Goal: Transaction & Acquisition: Download file/media

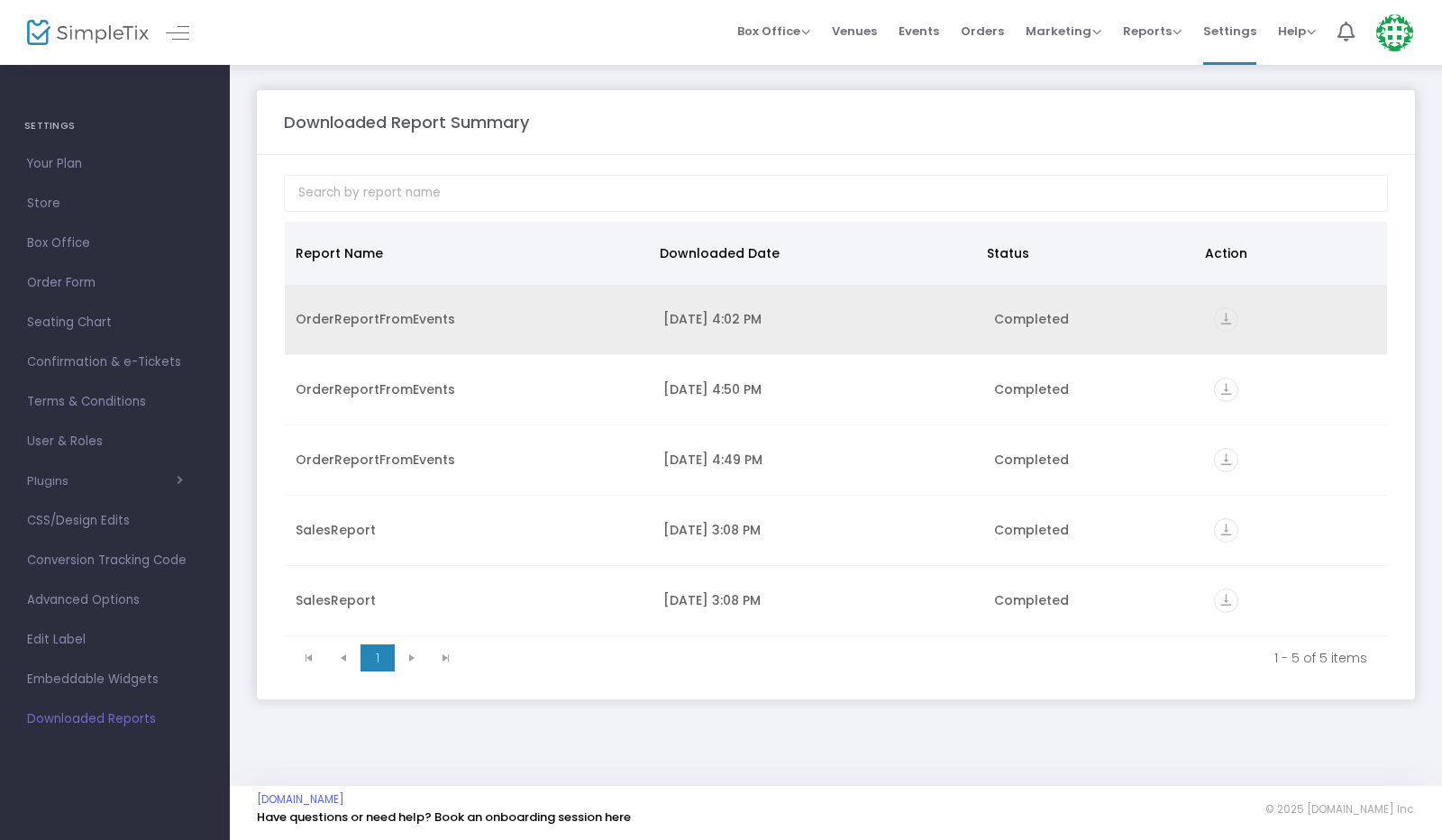
click at [1231, 322] on icon "vertical_align_bottom" at bounding box center [1226, 319] width 25 height 25
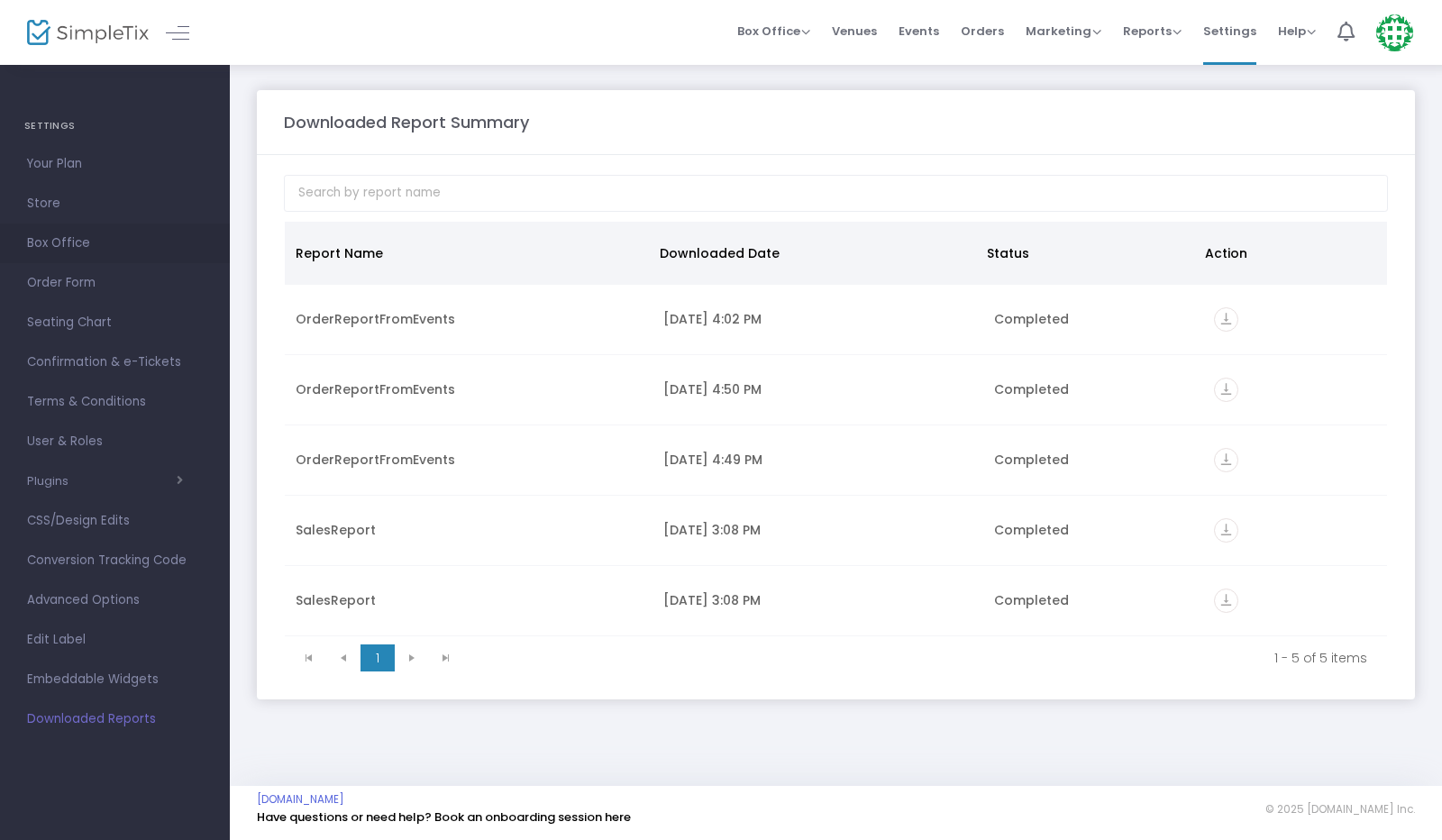
click at [58, 225] on link "Box Office" at bounding box center [115, 243] width 230 height 40
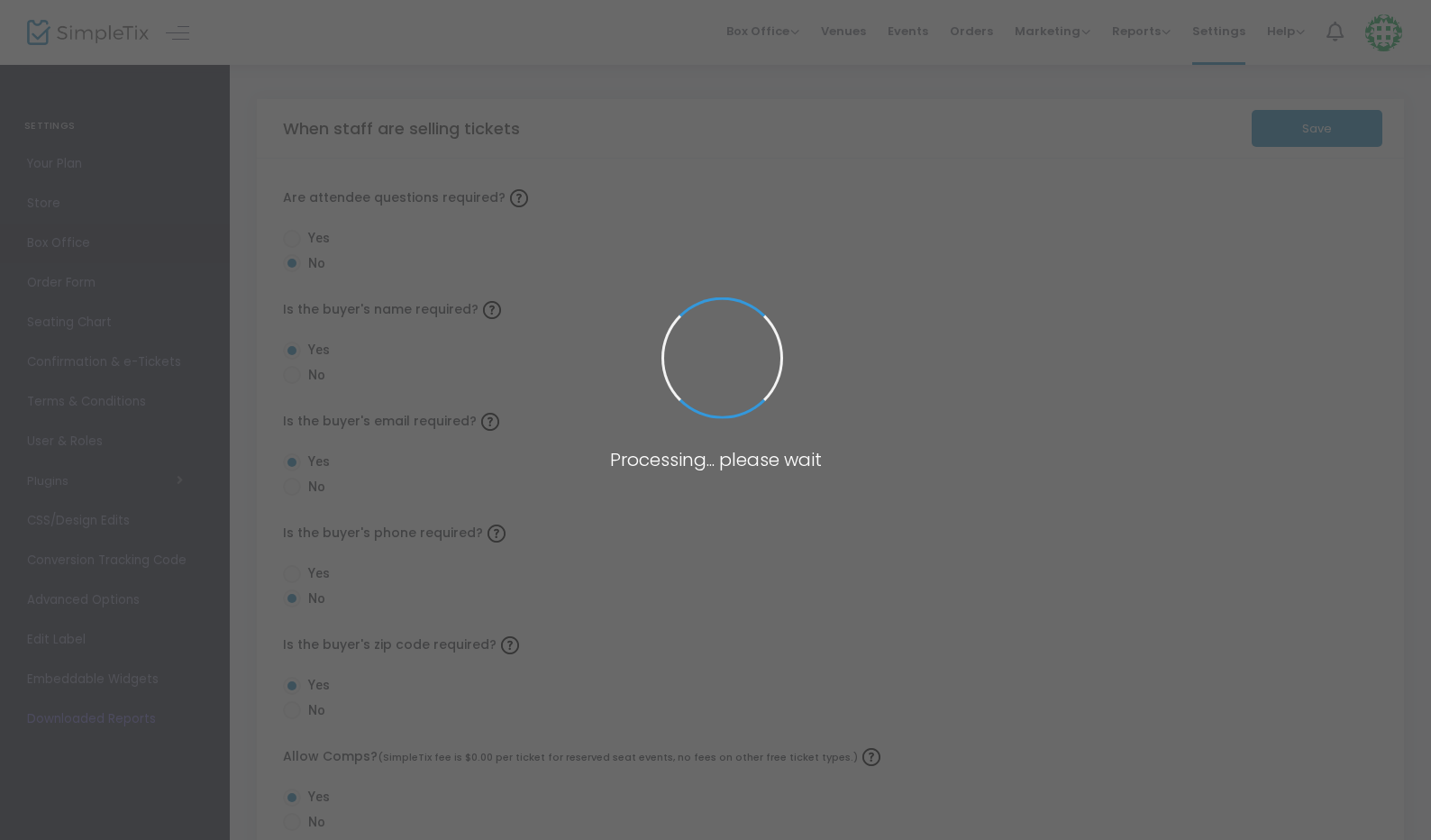
radio input "false"
radio input "true"
radio input "false"
radio input "true"
radio input "false"
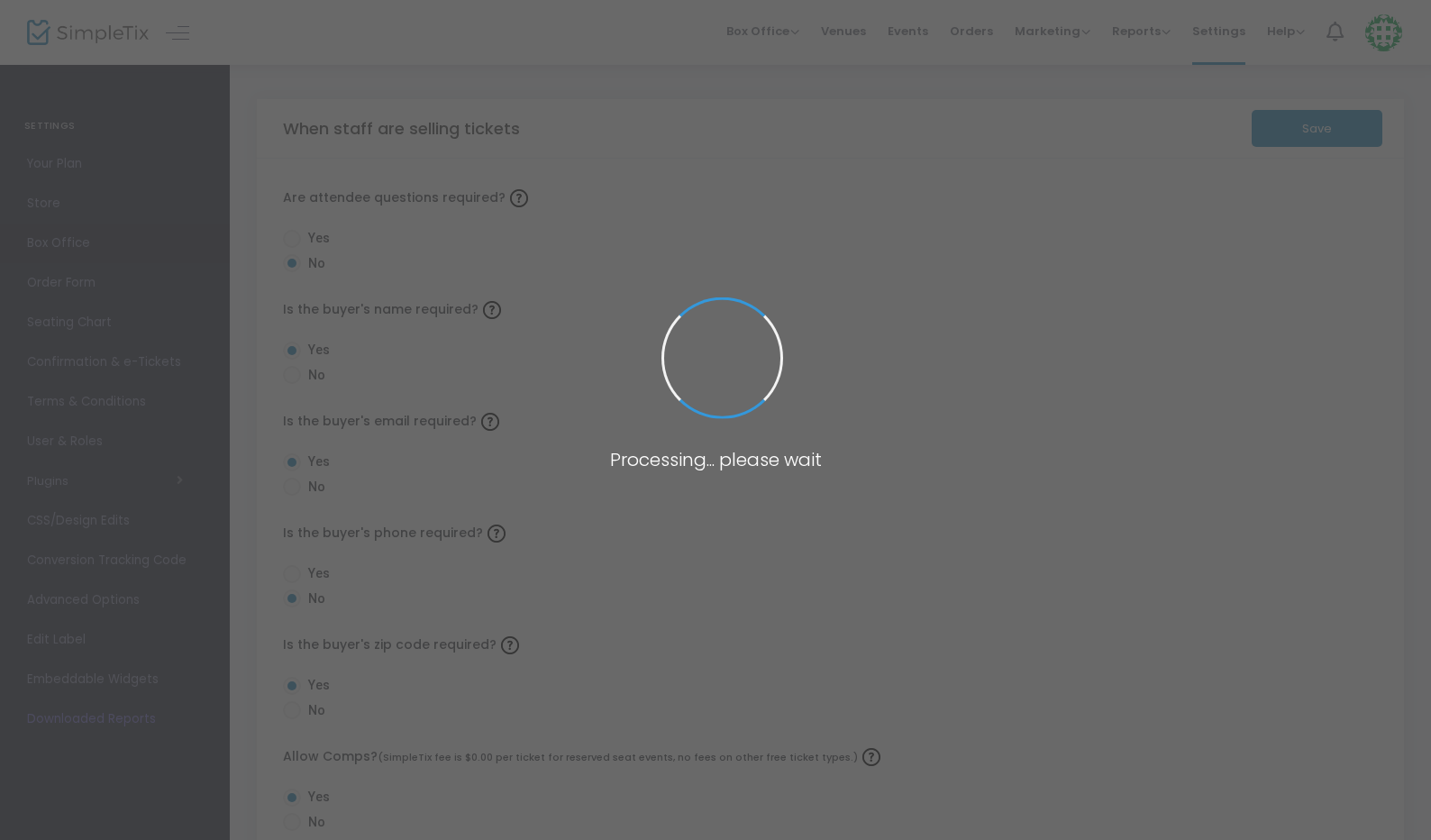
radio input "true"
checkbox input "true"
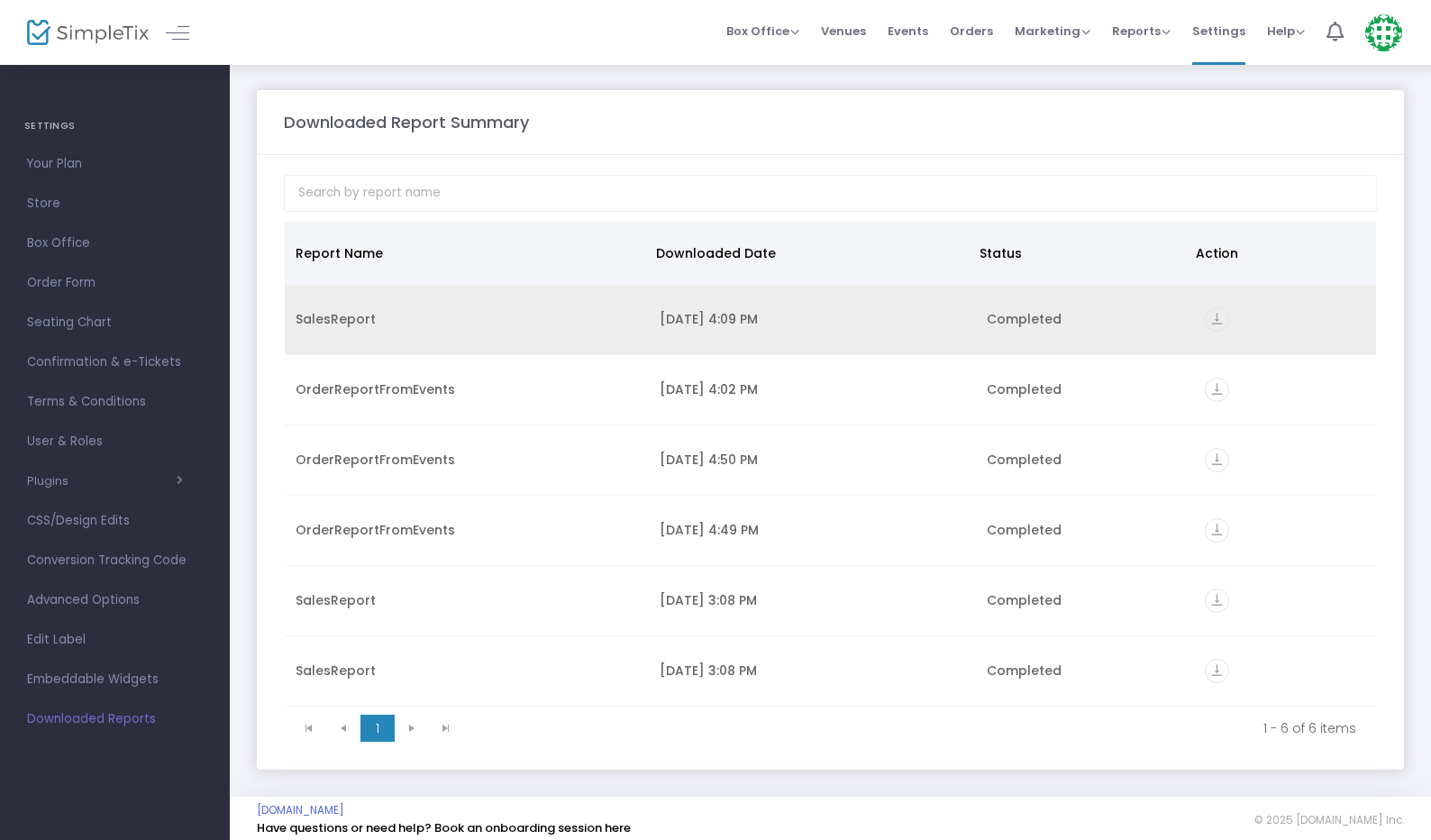
click at [1241, 329] on div "vertical_align_bottom" at bounding box center [1285, 319] width 160 height 25
click at [1216, 313] on icon "vertical_align_bottom" at bounding box center [1217, 319] width 25 height 25
